Goal: Information Seeking & Learning: Understand process/instructions

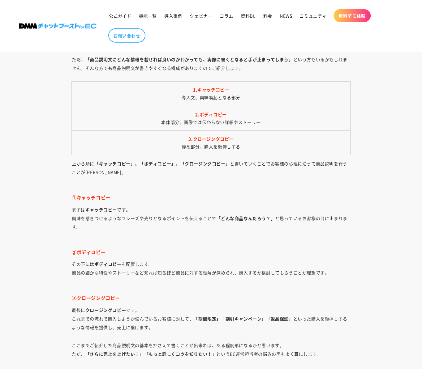
scroll to position [1206, 0]
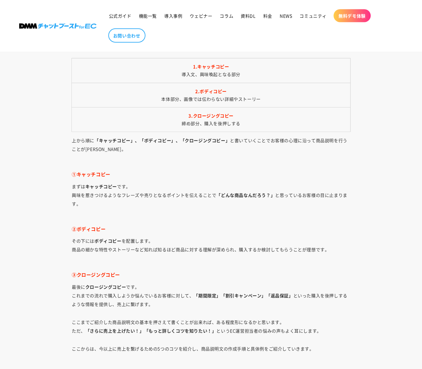
drag, startPoint x: 122, startPoint y: 186, endPoint x: 108, endPoint y: 190, distance: 14.9
click at [118, 187] on p "まずは キャッチコピー です。 興味を惹きつけるようなフレーズや売りとなるポイントを伝えることで 「どんな商品なんだろう？」 と思っているお客様の目に止まりま…" at bounding box center [211, 199] width 278 height 35
drag, startPoint x: 73, startPoint y: 177, endPoint x: 125, endPoint y: 176, distance: 52.0
click at [125, 176] on h4 "①キャッチコピー" at bounding box center [211, 174] width 278 height 6
copy span "①キャッチコピー"
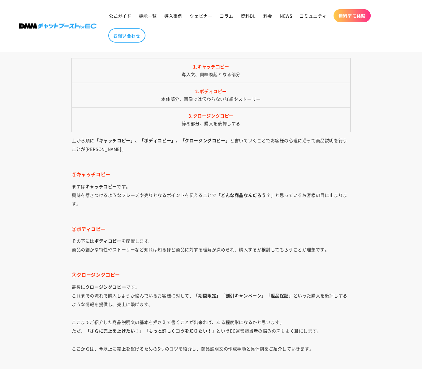
click at [75, 232] on span "②ボディコピー" at bounding box center [89, 229] width 34 height 6
drag, startPoint x: 72, startPoint y: 232, endPoint x: 114, endPoint y: 230, distance: 41.8
click at [114, 230] on h4 "②ボディコピー" at bounding box center [211, 229] width 278 height 6
copy span "②ボディコピー"
drag, startPoint x: 72, startPoint y: 277, endPoint x: 134, endPoint y: 277, distance: 62.2
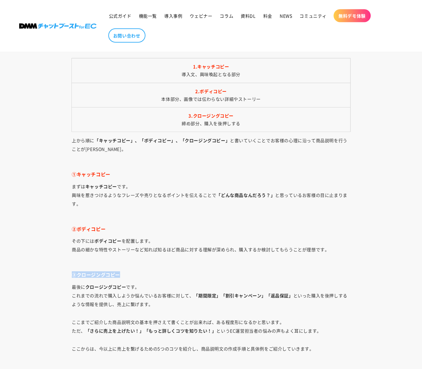
copy span "③クロージングコピー"
drag, startPoint x: 34, startPoint y: 270, endPoint x: 74, endPoint y: 266, distance: 39.5
click at [268, 263] on p "その下には ボディコピー を配置します。 商品の細かな特性やストーリーなど知れば知るほど商品に対する理解が深められ、購入するか検討してもらうことが理想です。" at bounding box center [211, 250] width 278 height 26
